Goal: Task Accomplishment & Management: Manage account settings

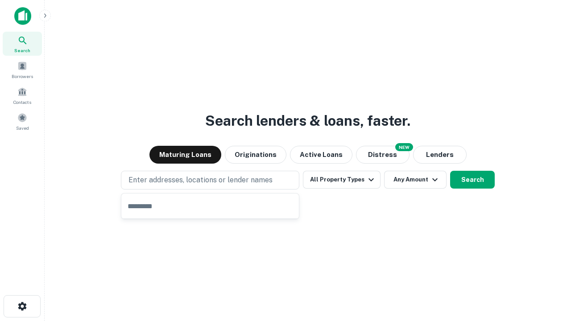
type input "**********"
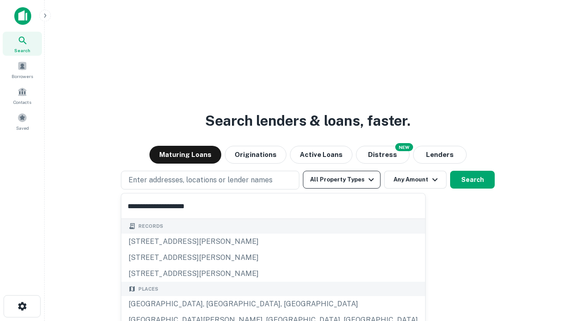
click at [213, 304] on div "[GEOGRAPHIC_DATA], [GEOGRAPHIC_DATA], [GEOGRAPHIC_DATA]" at bounding box center [273, 304] width 304 height 16
click at [342, 180] on button "All Property Types" at bounding box center [342, 180] width 78 height 18
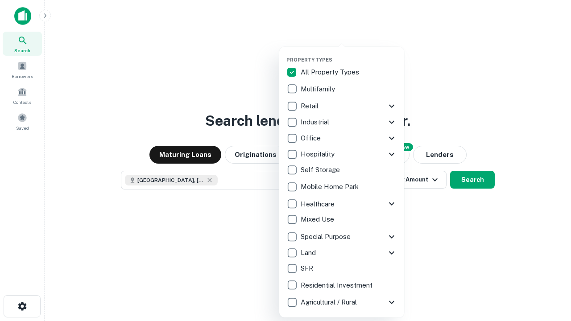
click at [349, 54] on button "button" at bounding box center [348, 54] width 125 height 0
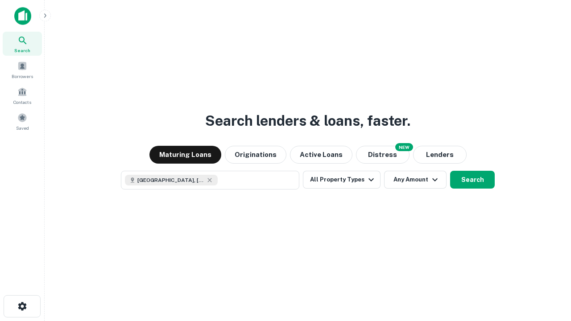
scroll to position [14, 0]
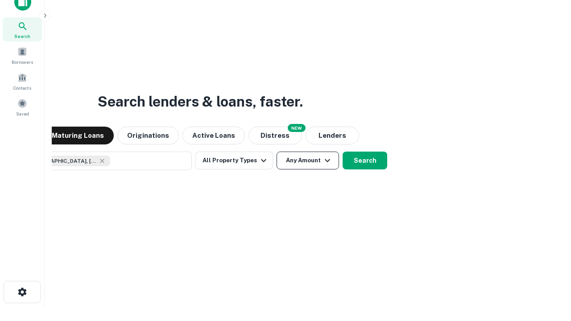
click at [277, 152] on button "Any Amount" at bounding box center [308, 161] width 62 height 18
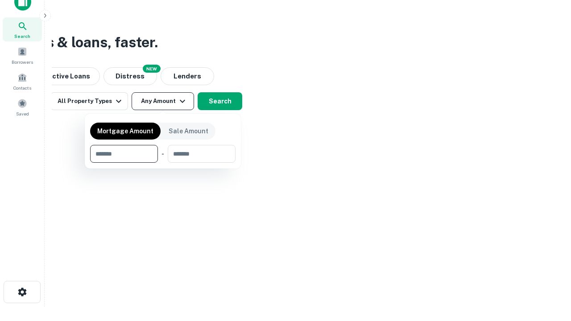
type input "*******"
click at [163, 163] on button "button" at bounding box center [162, 163] width 145 height 0
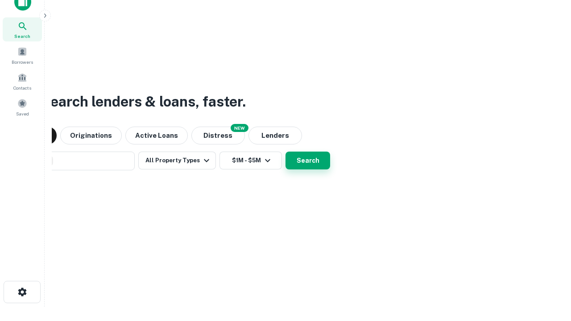
click at [285, 152] on button "Search" at bounding box center [307, 161] width 45 height 18
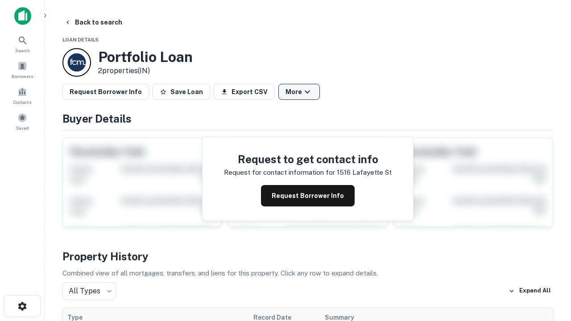
click at [299, 92] on button "More" at bounding box center [298, 92] width 41 height 16
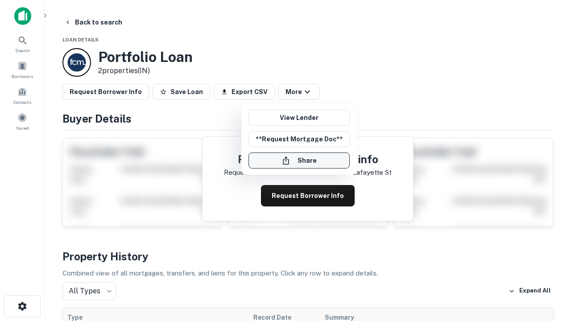
click at [299, 161] on button "Share" at bounding box center [298, 161] width 101 height 16
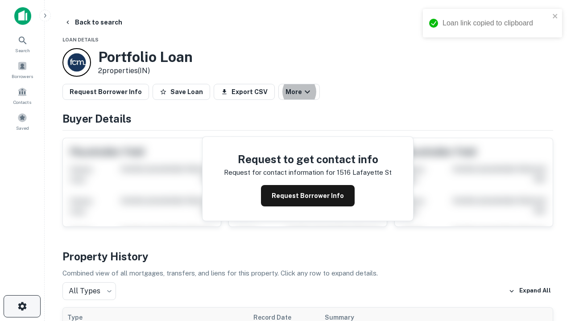
click at [22, 306] on icon "button" at bounding box center [22, 306] width 11 height 11
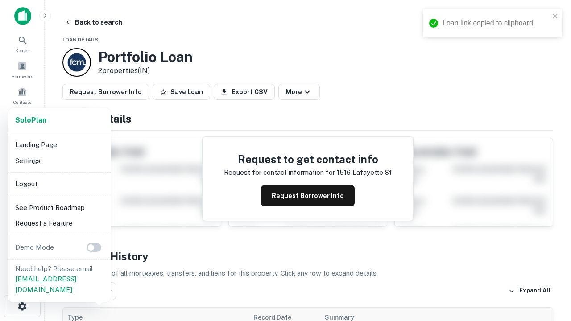
click at [59, 184] on li "Logout" at bounding box center [59, 184] width 95 height 16
